Goal: Task Accomplishment & Management: Use online tool/utility

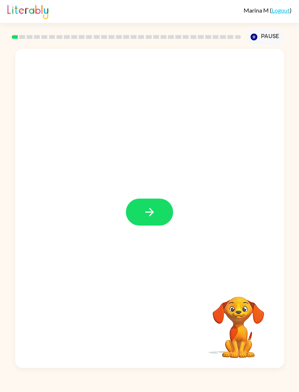
click at [162, 208] on button "button" at bounding box center [149, 211] width 47 height 27
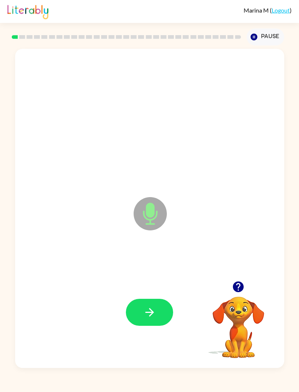
click at [147, 302] on button "button" at bounding box center [149, 311] width 47 height 27
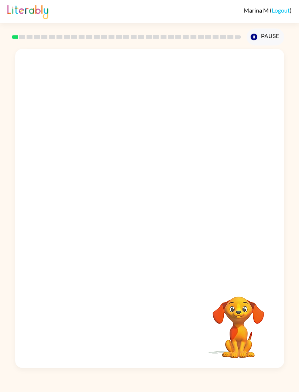
click at [247, 315] on video "Your browser must support playing .mp4 files to use Literably. Please try using…" at bounding box center [239, 322] width 74 height 74
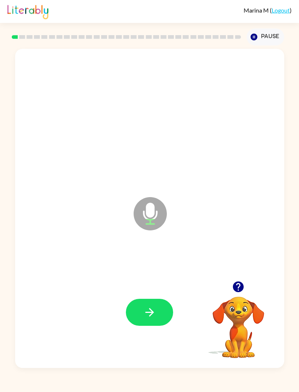
click at [154, 305] on button "button" at bounding box center [149, 311] width 47 height 27
click at [154, 304] on button "button" at bounding box center [149, 311] width 47 height 27
click at [151, 296] on div at bounding box center [150, 312] width 254 height 96
click at [153, 309] on icon "button" at bounding box center [149, 311] width 13 height 13
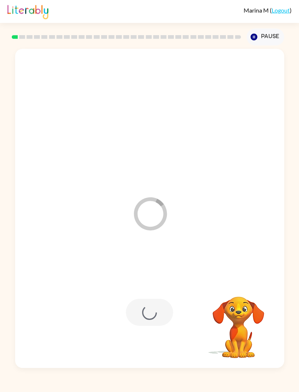
click at [240, 324] on video "Your browser must support playing .mp4 files to use Literably. Please try using…" at bounding box center [239, 322] width 74 height 74
click at [237, 338] on video "Your browser must support playing .mp4 files to use Literably. Please try using…" at bounding box center [239, 322] width 74 height 74
click at [228, 345] on video "Your browser must support playing .mp4 files to use Literably. Please try using…" at bounding box center [239, 322] width 74 height 74
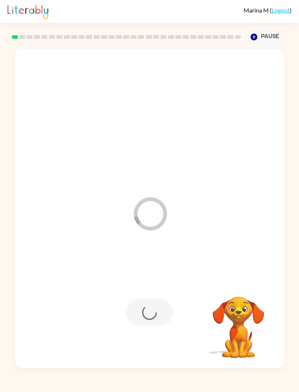
click at [228, 345] on video "Your browser must support playing .mp4 files to use Literably. Please try using…" at bounding box center [239, 322] width 74 height 74
click at [229, 338] on video "Your browser must support playing .mp4 files to use Literably. Please try using…" at bounding box center [239, 322] width 74 height 74
click at [219, 324] on video "Your browser must support playing .mp4 files to use Literably. Please try using…" at bounding box center [239, 322] width 74 height 74
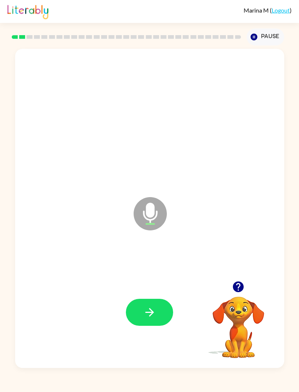
click at [158, 311] on button "button" at bounding box center [149, 311] width 47 height 27
click at [248, 309] on video "Your browser must support playing .mp4 files to use Literably. Please try using…" at bounding box center [239, 322] width 74 height 74
click at [240, 282] on icon "button" at bounding box center [238, 286] width 11 height 11
click at [157, 309] on button "button" at bounding box center [149, 311] width 47 height 27
click at [158, 310] on button "button" at bounding box center [149, 311] width 47 height 27
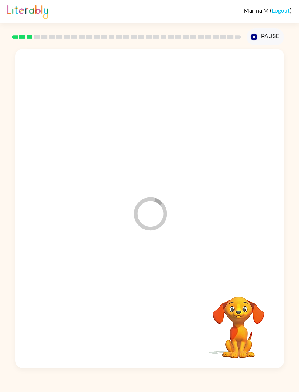
click at [37, 35] on rect at bounding box center [37, 37] width 6 height 4
click at [31, 17] on img at bounding box center [27, 11] width 41 height 16
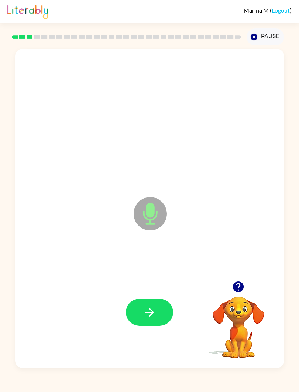
click at [146, 321] on button "button" at bounding box center [149, 311] width 47 height 27
click at [160, 195] on icon "Microphone The Microphone is here when it is your turn to talk" at bounding box center [187, 222] width 111 height 55
click at [142, 194] on icon at bounding box center [150, 196] width 18 height 55
click at [150, 294] on div at bounding box center [150, 312] width 254 height 96
click at [158, 299] on button "button" at bounding box center [149, 311] width 47 height 27
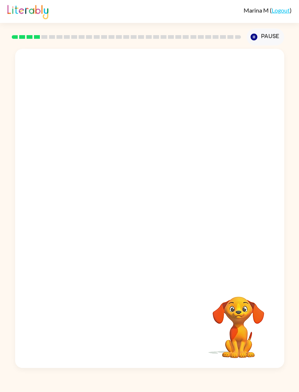
click at [153, 132] on div at bounding box center [150, 112] width 254 height 96
click at [51, 42] on div at bounding box center [127, 37] width 232 height 26
click at [205, 210] on div at bounding box center [132, 195] width 219 height 62
click at [281, 10] on link "Logout" at bounding box center [281, 10] width 18 height 7
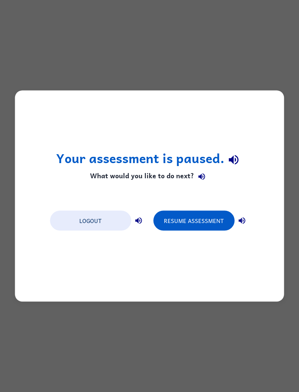
click at [231, 332] on div "Your assessment is paused. What would you like to do next? Logout Resume Assess…" at bounding box center [149, 196] width 299 height 392
click at [239, 323] on div "Your assessment is paused. What would you like to do next? Logout Resume Assess…" at bounding box center [149, 196] width 299 height 392
click at [245, 52] on div "Your assessment is paused. What would you like to do next? Logout Resume Assess…" at bounding box center [149, 196] width 299 height 392
click at [91, 213] on button "Logout" at bounding box center [90, 221] width 81 height 20
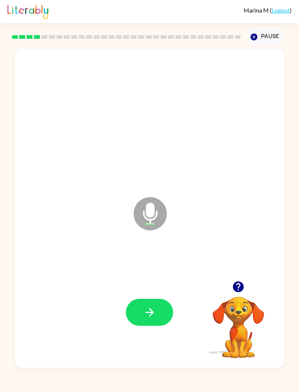
click at [155, 303] on button "button" at bounding box center [149, 311] width 47 height 27
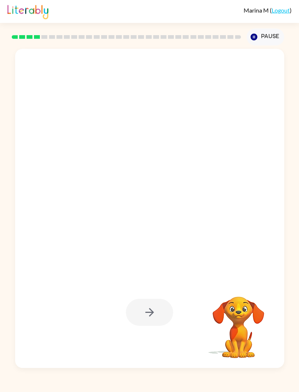
click at [176, 305] on div at bounding box center [150, 312] width 254 height 96
click at [204, 311] on video "Your browser must support playing .mp4 files to use Literably. Please try using…" at bounding box center [239, 322] width 74 height 74
click at [204, 339] on video "Your browser must support playing .mp4 files to use Literably. Please try using…" at bounding box center [239, 322] width 74 height 74
click at [78, 23] on div "Pause Pause" at bounding box center [149, 36] width 269 height 27
click at [150, 295] on div at bounding box center [150, 312] width 254 height 96
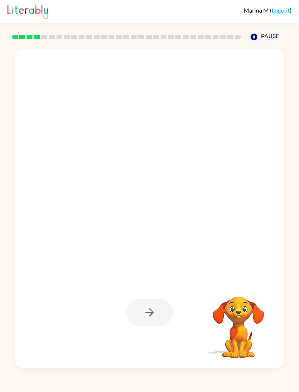
click at [150, 294] on div at bounding box center [150, 312] width 254 height 96
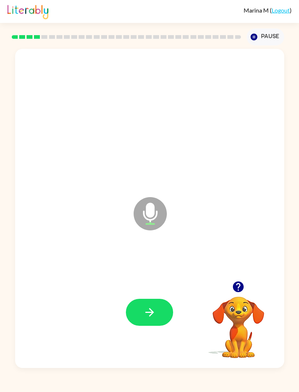
click at [154, 325] on button "button" at bounding box center [149, 311] width 47 height 27
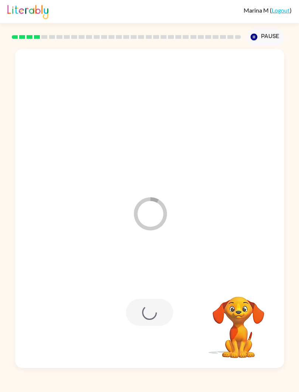
click at [154, 319] on div at bounding box center [149, 311] width 47 height 27
click at [139, 48] on div at bounding box center [127, 37] width 232 height 26
click at [115, 47] on div at bounding box center [127, 37] width 232 height 26
click at [103, 72] on div at bounding box center [150, 112] width 254 height 96
click at [101, 75] on div at bounding box center [150, 112] width 254 height 96
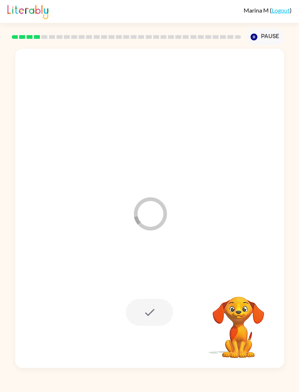
click at [82, 64] on div at bounding box center [150, 112] width 254 height 96
click at [55, 82] on div at bounding box center [150, 112] width 254 height 96
click at [155, 312] on div at bounding box center [149, 311] width 47 height 27
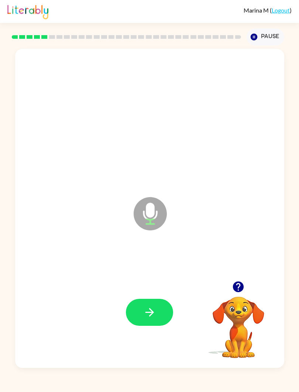
click at [154, 297] on div at bounding box center [150, 312] width 254 height 96
click at [150, 321] on button "button" at bounding box center [149, 311] width 47 height 27
click at [153, 308] on icon "button" at bounding box center [149, 311] width 13 height 13
click at [155, 299] on button "button" at bounding box center [149, 311] width 47 height 27
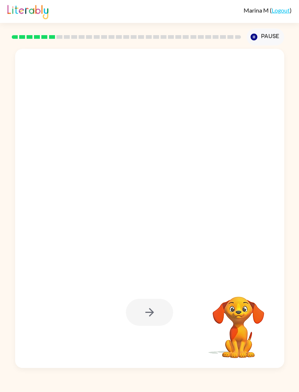
click at [141, 317] on div at bounding box center [149, 311] width 47 height 27
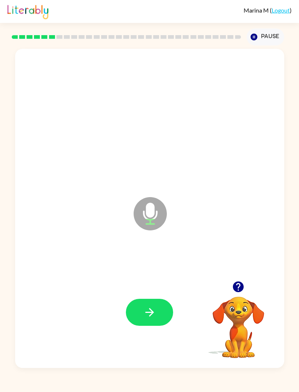
click at [235, 286] on icon "button" at bounding box center [238, 286] width 11 height 11
click at [164, 303] on button "button" at bounding box center [149, 311] width 47 height 27
click at [155, 313] on icon "button" at bounding box center [149, 311] width 13 height 13
click at [164, 312] on button "button" at bounding box center [149, 311] width 47 height 27
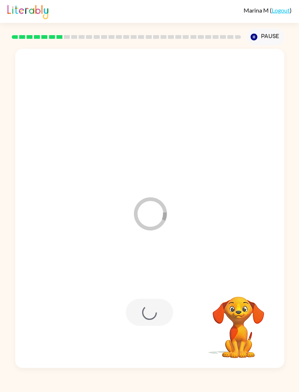
click at [245, 98] on div at bounding box center [150, 112] width 254 height 96
click at [255, 312] on video "Your browser must support playing .mp4 files to use Literably. Please try using…" at bounding box center [239, 322] width 74 height 74
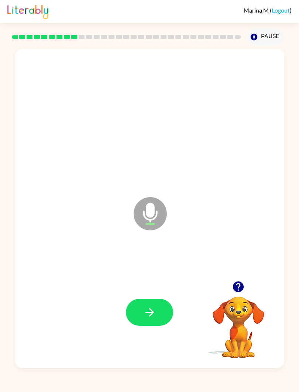
click at [146, 307] on icon "button" at bounding box center [149, 311] width 13 height 13
click at [151, 305] on button "button" at bounding box center [149, 311] width 47 height 27
click at [143, 321] on button "button" at bounding box center [149, 311] width 47 height 27
click at [161, 307] on button "button" at bounding box center [149, 311] width 47 height 27
click at [147, 303] on button "button" at bounding box center [149, 311] width 47 height 27
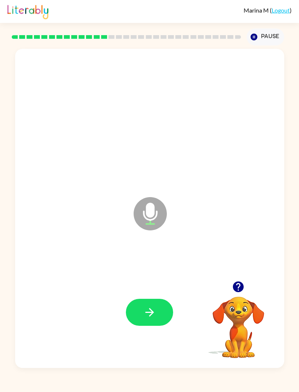
click at [163, 302] on button "button" at bounding box center [149, 311] width 47 height 27
click at [151, 314] on icon "button" at bounding box center [149, 311] width 13 height 13
click at [153, 305] on button "button" at bounding box center [149, 311] width 47 height 27
click at [159, 319] on button "button" at bounding box center [149, 311] width 47 height 27
click at [155, 313] on icon "button" at bounding box center [149, 311] width 13 height 13
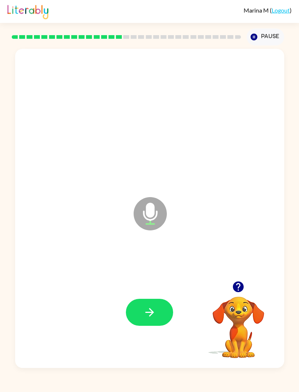
click at [151, 296] on div at bounding box center [150, 312] width 254 height 96
click at [164, 306] on button "button" at bounding box center [149, 311] width 47 height 27
click at [156, 312] on button "button" at bounding box center [149, 311] width 47 height 27
click at [164, 313] on button "button" at bounding box center [149, 311] width 47 height 27
click at [147, 305] on button "button" at bounding box center [149, 311] width 47 height 27
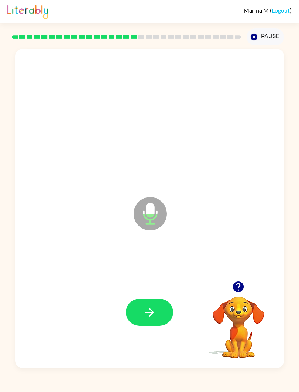
click at [156, 310] on button "button" at bounding box center [149, 311] width 47 height 27
click at [149, 306] on icon "button" at bounding box center [149, 311] width 13 height 13
click at [155, 311] on icon "button" at bounding box center [149, 311] width 13 height 13
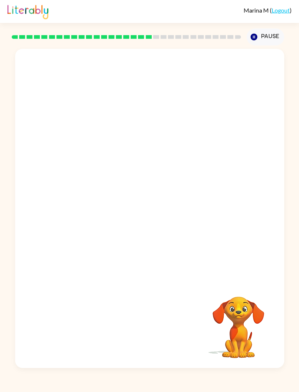
click at [222, 346] on video "Your browser must support playing .mp4 files to use Literably. Please try using…" at bounding box center [239, 322] width 74 height 74
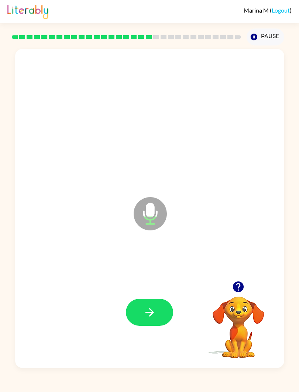
click at [150, 302] on button "button" at bounding box center [149, 311] width 47 height 27
click at [156, 317] on icon "button" at bounding box center [149, 311] width 13 height 13
click at [159, 308] on button "button" at bounding box center [149, 311] width 47 height 27
click at [163, 306] on button "button" at bounding box center [149, 311] width 47 height 27
click at [164, 312] on button "button" at bounding box center [149, 311] width 47 height 27
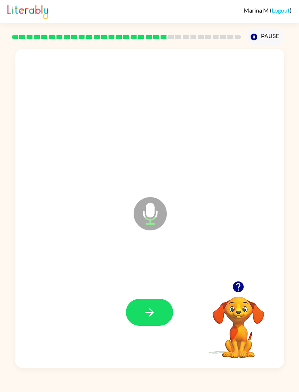
click at [161, 316] on button "button" at bounding box center [149, 311] width 47 height 27
click at [155, 310] on icon "button" at bounding box center [149, 311] width 13 height 13
click at [147, 314] on icon "button" at bounding box center [149, 311] width 13 height 13
click at [146, 315] on icon "button" at bounding box center [149, 311] width 13 height 13
click at [163, 308] on button "button" at bounding box center [149, 311] width 47 height 27
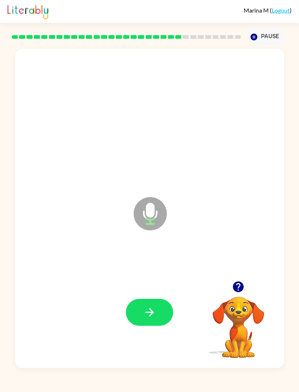
click at [155, 316] on icon "button" at bounding box center [149, 311] width 13 height 13
click at [146, 299] on button "button" at bounding box center [149, 311] width 47 height 27
click at [166, 307] on button "button" at bounding box center [149, 311] width 47 height 27
click at [155, 308] on icon "button" at bounding box center [149, 311] width 13 height 13
click at [158, 299] on button "button" at bounding box center [149, 311] width 47 height 27
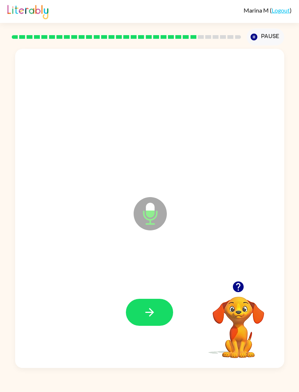
click at [163, 307] on button "button" at bounding box center [149, 311] width 47 height 27
click at [155, 314] on icon "button" at bounding box center [149, 311] width 13 height 13
click at [160, 304] on button "button" at bounding box center [149, 311] width 47 height 27
click at [137, 294] on div at bounding box center [150, 312] width 254 height 96
click at [163, 309] on button "button" at bounding box center [149, 311] width 47 height 27
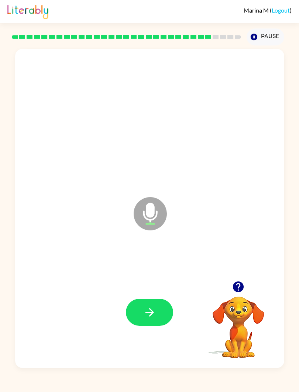
click at [150, 313] on icon "button" at bounding box center [149, 311] width 13 height 13
click at [160, 301] on button "button" at bounding box center [149, 311] width 47 height 27
click at [157, 317] on button "button" at bounding box center [149, 311] width 47 height 27
click at [164, 312] on button "button" at bounding box center [149, 311] width 47 height 27
click at [154, 315] on icon "button" at bounding box center [149, 311] width 13 height 13
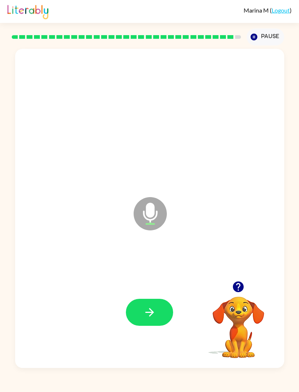
click at [149, 312] on icon "button" at bounding box center [149, 311] width 13 height 13
click at [163, 322] on button "button" at bounding box center [149, 311] width 47 height 27
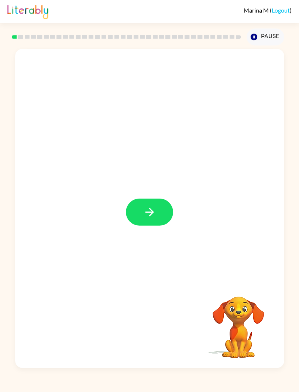
click at [154, 211] on icon "button" at bounding box center [149, 211] width 13 height 13
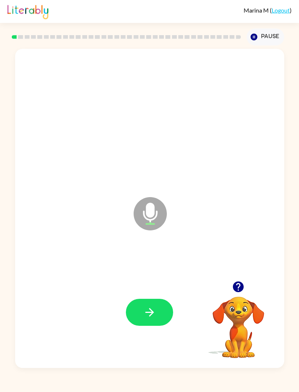
click at [154, 312] on icon "button" at bounding box center [149, 311] width 13 height 13
click at [142, 318] on button "button" at bounding box center [149, 311] width 47 height 27
click at [30, 346] on div at bounding box center [150, 312] width 254 height 96
click at [148, 325] on button "button" at bounding box center [149, 311] width 47 height 27
click at [160, 297] on div at bounding box center [150, 312] width 254 height 96
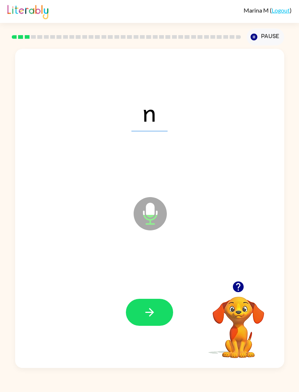
click at [170, 316] on button "button" at bounding box center [149, 311] width 47 height 27
click at [154, 310] on icon "button" at bounding box center [149, 311] width 13 height 13
click at [153, 312] on icon "button" at bounding box center [149, 312] width 8 height 8
click at [165, 312] on button "button" at bounding box center [149, 311] width 47 height 27
click at [155, 318] on icon "button" at bounding box center [149, 311] width 13 height 13
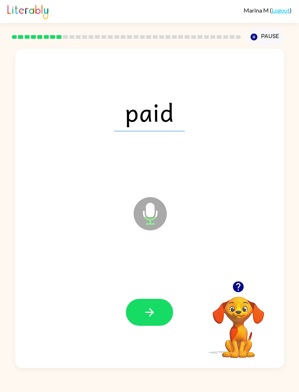
click at [158, 311] on button "button" at bounding box center [149, 311] width 47 height 27
click at [155, 312] on icon "button" at bounding box center [149, 311] width 13 height 13
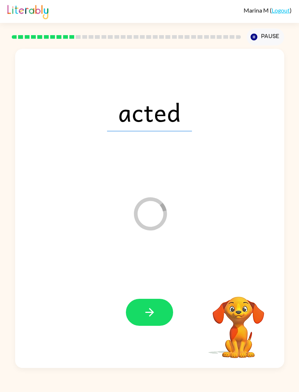
click at [149, 325] on button "button" at bounding box center [149, 311] width 47 height 27
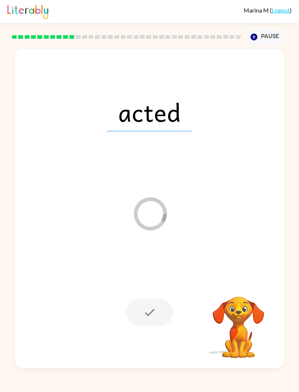
click at [298, 209] on div "acted Loader Your response is being sent to our graders Your browser must suppo…" at bounding box center [149, 206] width 299 height 322
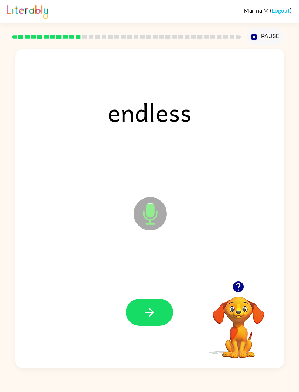
click at [150, 311] on icon "button" at bounding box center [149, 311] width 13 height 13
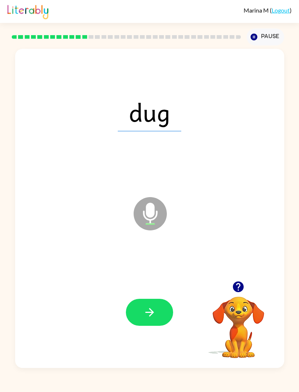
click at [150, 310] on icon "button" at bounding box center [149, 311] width 13 height 13
click at [155, 314] on icon "button" at bounding box center [149, 311] width 13 height 13
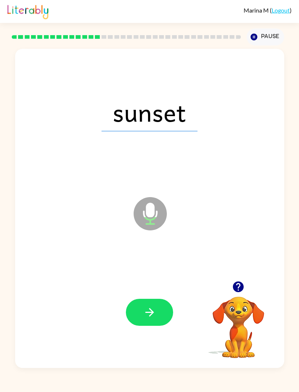
click at [147, 332] on div at bounding box center [150, 312] width 254 height 96
click at [149, 325] on button "button" at bounding box center [149, 311] width 47 height 27
click at [157, 304] on button "button" at bounding box center [149, 311] width 47 height 27
click at [165, 314] on button "button" at bounding box center [149, 311] width 47 height 27
click at [163, 307] on button "button" at bounding box center [149, 311] width 47 height 27
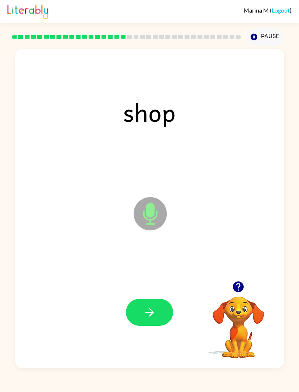
click at [296, 198] on div "shop Microphone The Microphone is here when it is your turn to talk Your browse…" at bounding box center [149, 206] width 299 height 322
click at [247, 387] on div "Marina M ( Logout ) Pause Pause shop Loader Your response is being sent to our …" at bounding box center [149, 196] width 299 height 392
click at [154, 304] on button "button" at bounding box center [149, 311] width 47 height 27
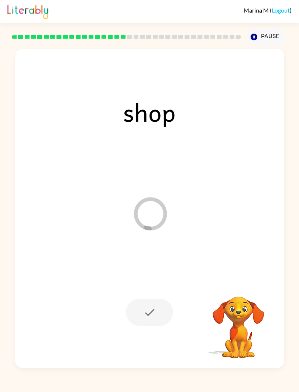
click at [284, 9] on link "Logout" at bounding box center [281, 10] width 18 height 7
